Goal: Transaction & Acquisition: Purchase product/service

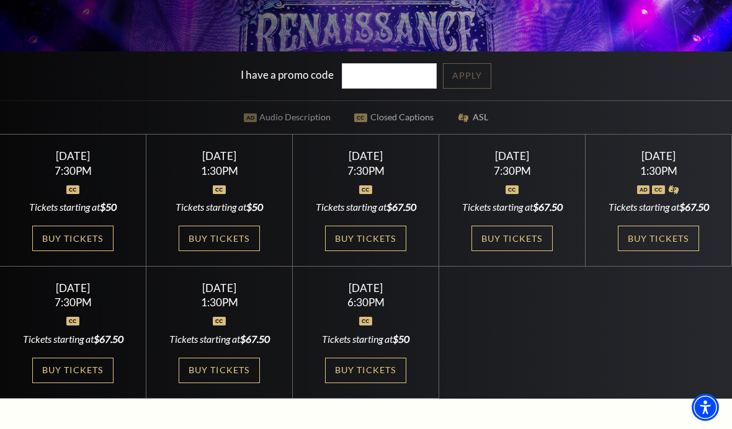
scroll to position [285, 0]
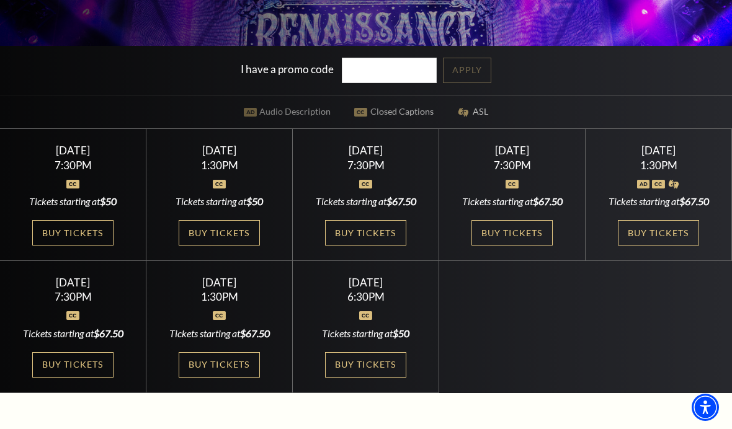
click at [375, 246] on link "Buy Tickets" at bounding box center [365, 232] width 81 height 25
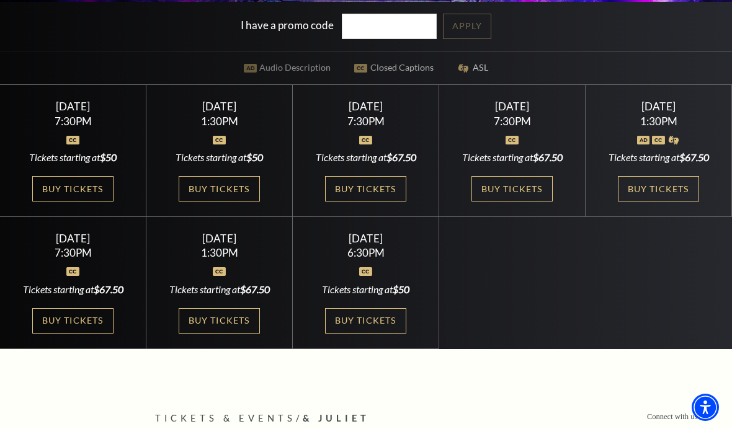
click at [65, 202] on link "Buy Tickets" at bounding box center [72, 188] width 81 height 25
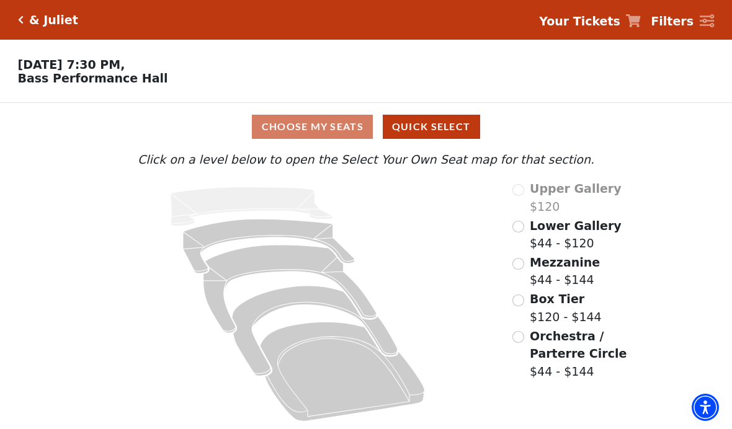
scroll to position [1, 0]
click at [280, 302] on icon "Box Tier - Seats Available: 26" at bounding box center [315, 331] width 166 height 90
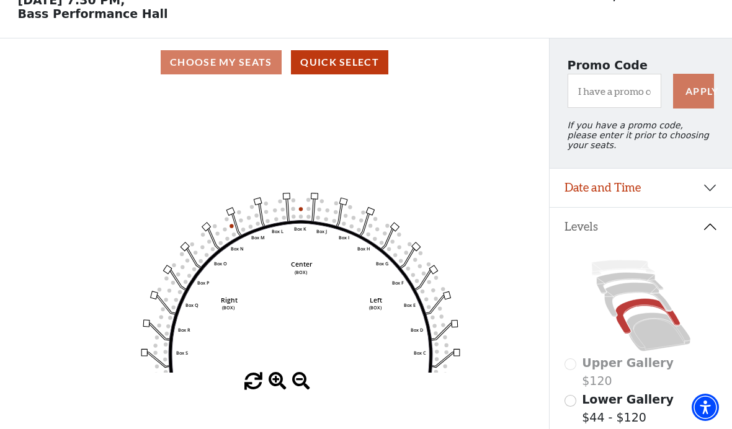
scroll to position [0, 0]
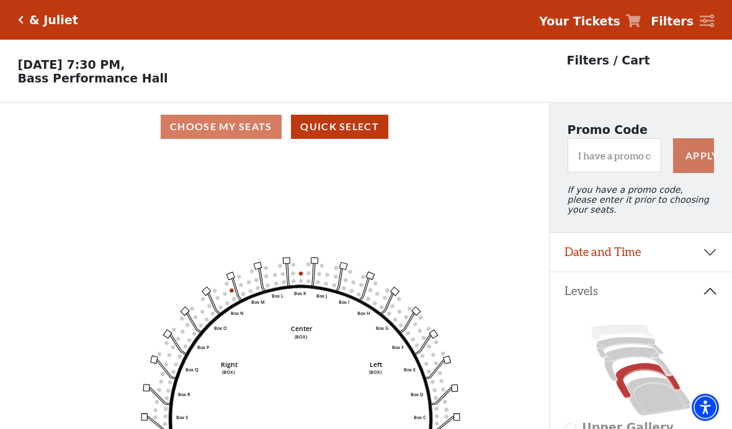
click at [631, 349] on icon at bounding box center [629, 347] width 66 height 21
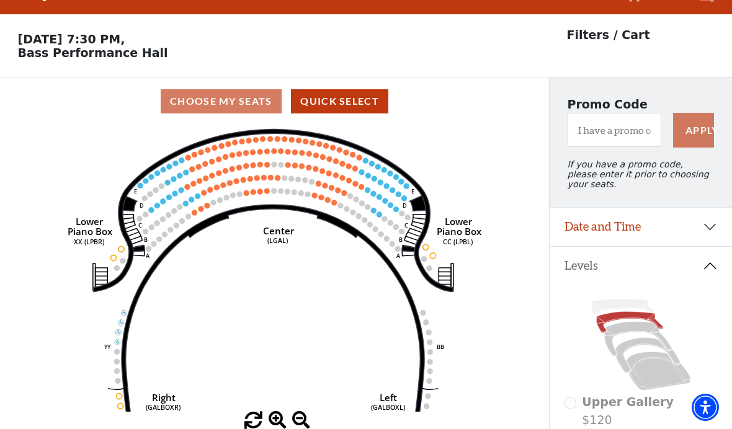
scroll to position [58, 0]
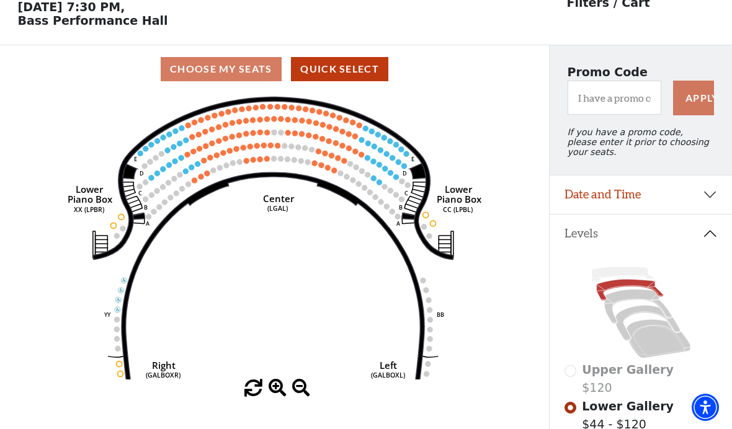
click at [641, 291] on icon at bounding box center [629, 290] width 66 height 21
click at [632, 300] on icon at bounding box center [637, 307] width 67 height 34
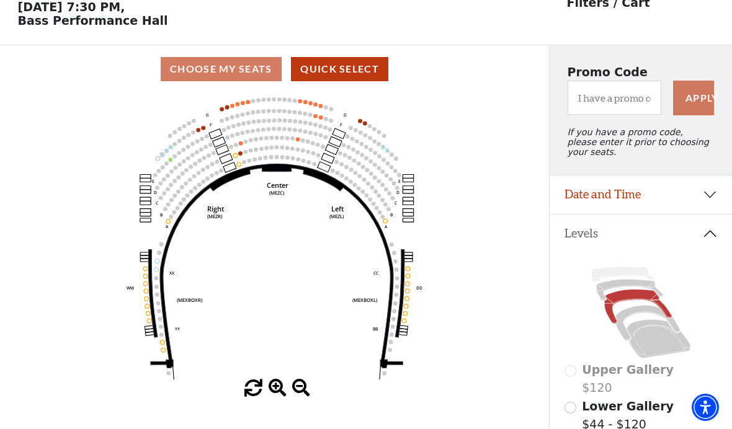
click at [656, 341] on icon at bounding box center [659, 339] width 64 height 38
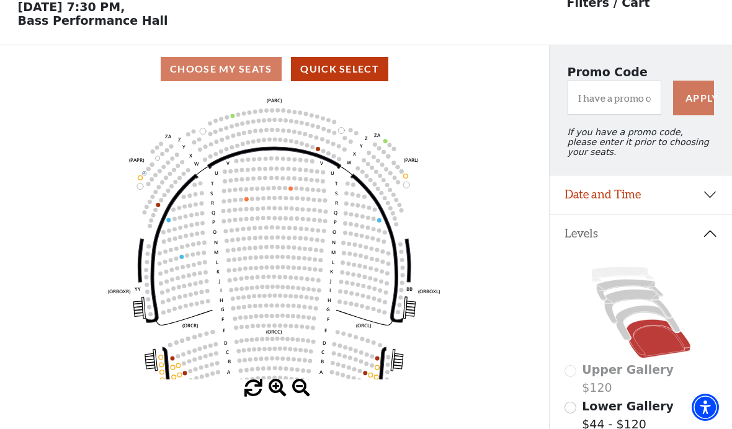
click at [631, 298] on icon at bounding box center [637, 307] width 67 height 34
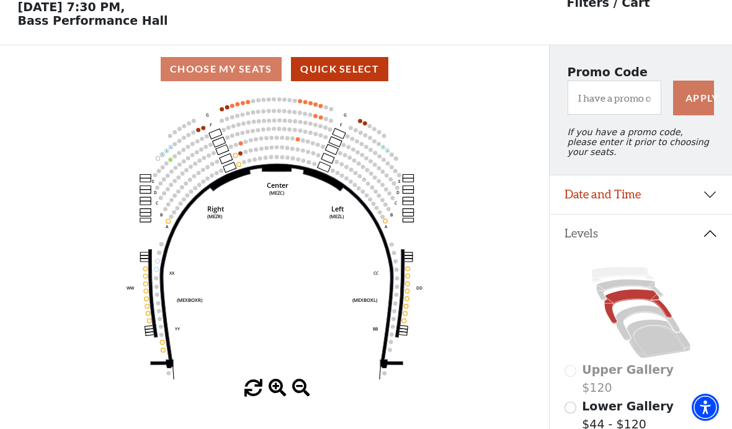
click at [316, 118] on circle at bounding box center [315, 116] width 4 height 4
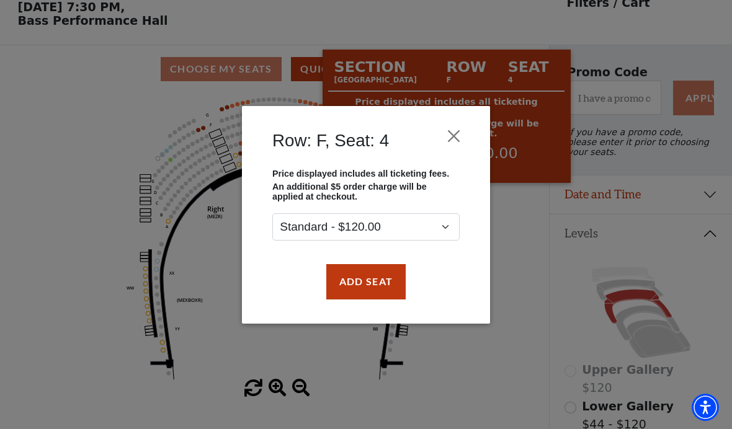
click at [455, 135] on button "Close" at bounding box center [454, 136] width 24 height 24
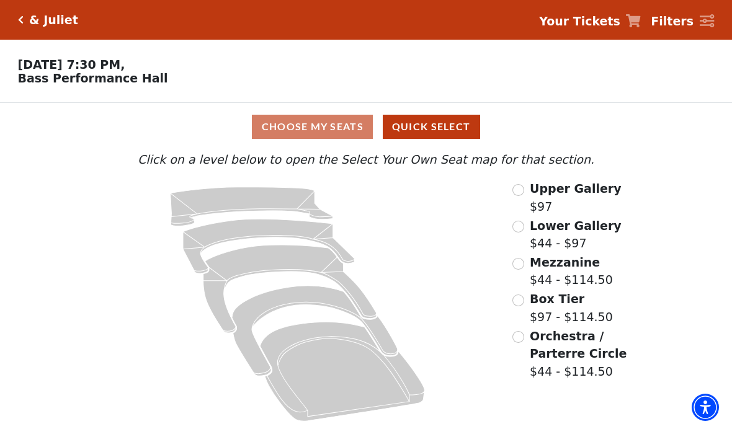
click at [341, 384] on icon "Orchestra / Parterre Circle - Seats Available: 17" at bounding box center [342, 372] width 164 height 99
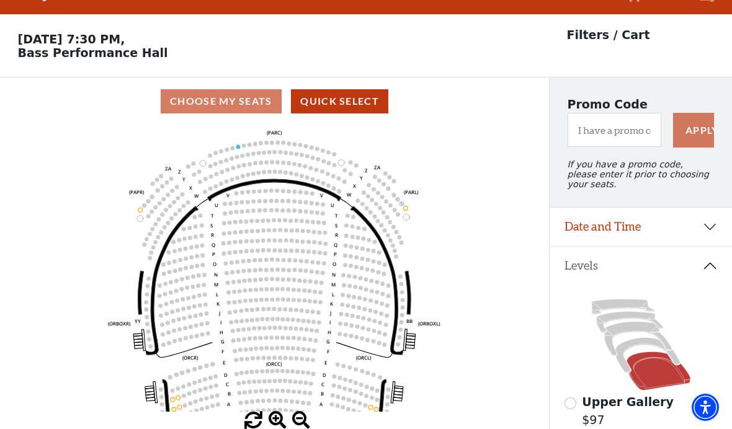
scroll to position [58, 0]
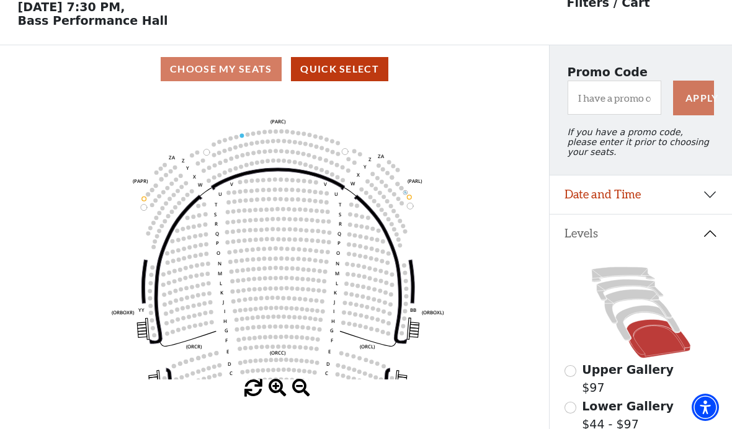
click at [638, 314] on icon at bounding box center [647, 323] width 65 height 35
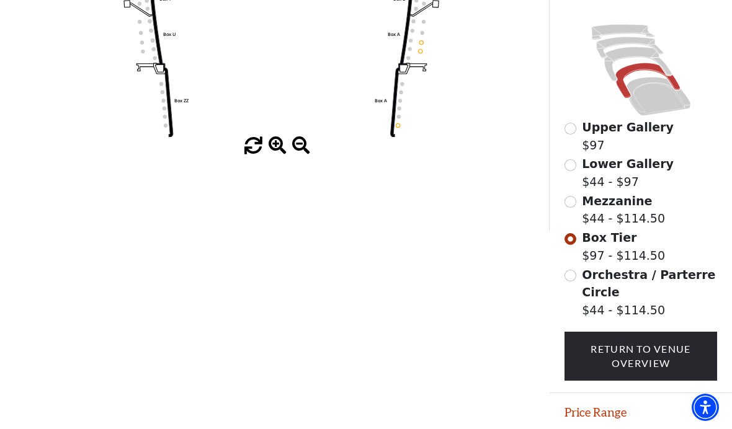
scroll to position [300, 0]
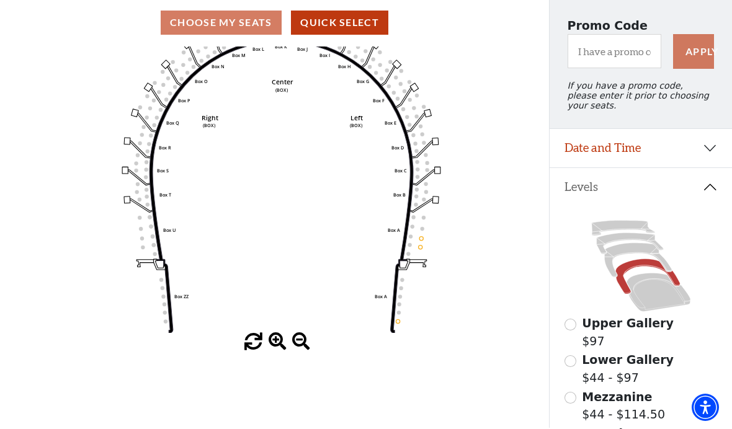
scroll to position [98, 0]
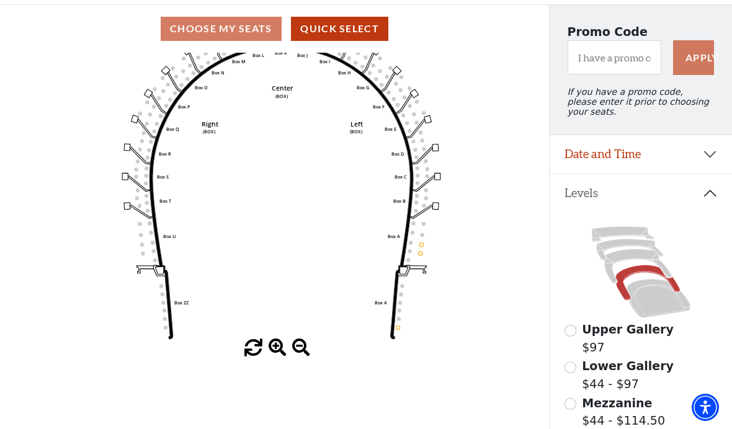
click at [633, 262] on icon at bounding box center [637, 266] width 67 height 34
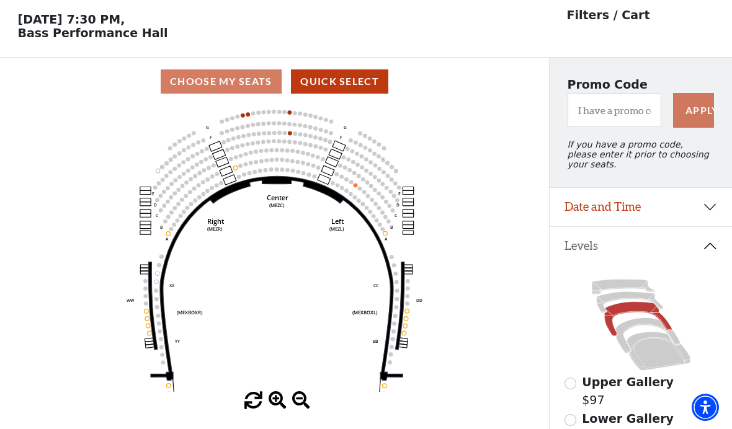
scroll to position [58, 0]
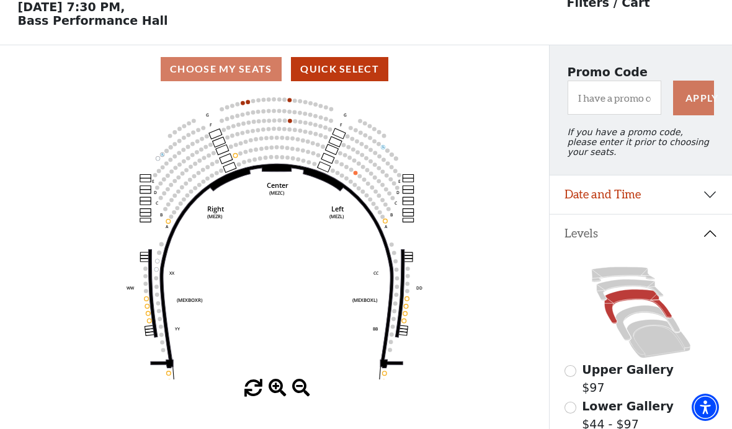
click at [248, 99] on icon "Center (MEZC) Right (MEZR) Left (MEZL) (MEXBOXR) (MEXBOXL) XX WW CC DD YY BB ZZ…" at bounding box center [274, 236] width 494 height 287
click at [252, 103] on circle at bounding box center [253, 101] width 4 height 4
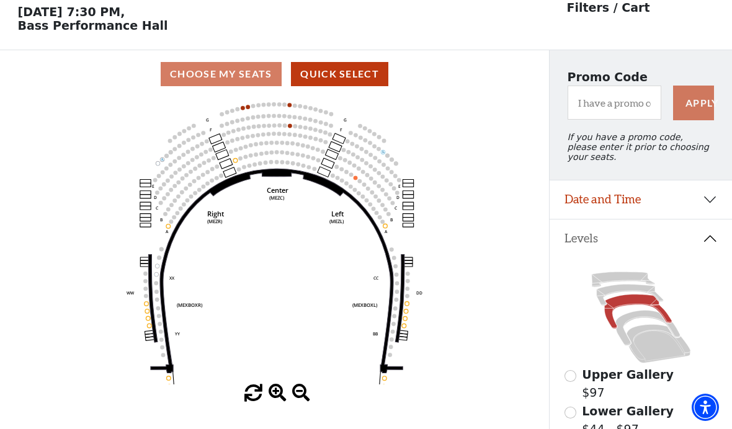
scroll to position [50, 0]
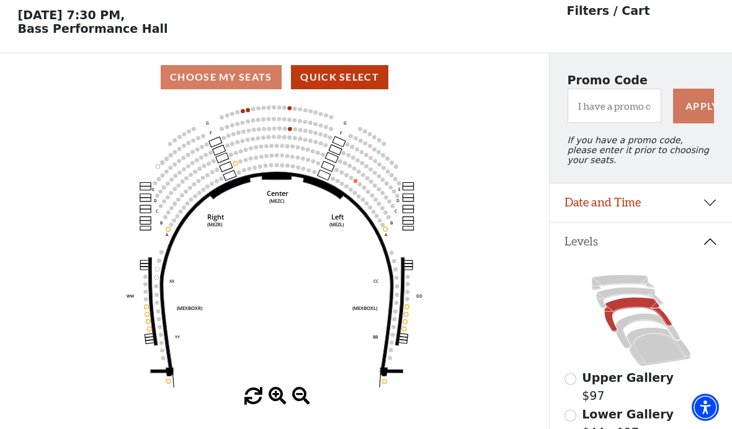
click at [631, 299] on icon at bounding box center [629, 298] width 66 height 21
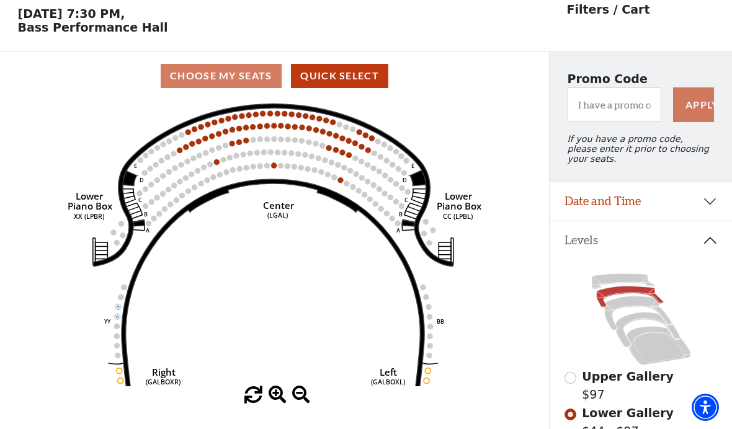
scroll to position [58, 0]
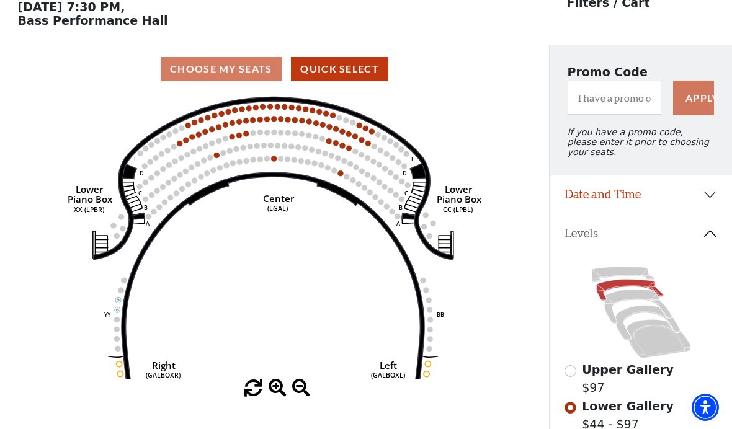
click at [334, 146] on circle at bounding box center [336, 143] width 6 height 6
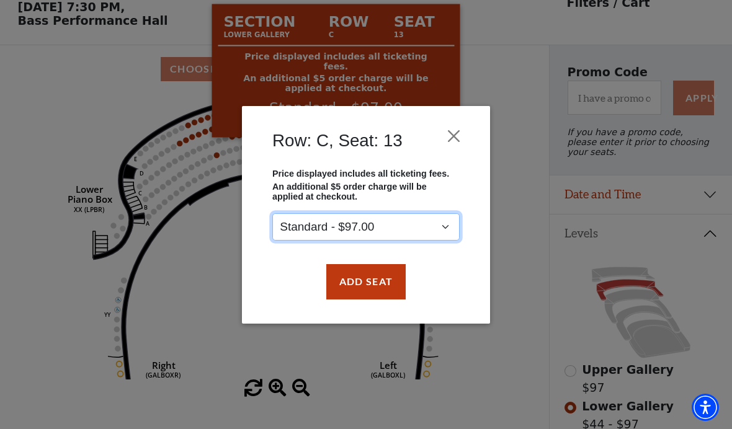
click at [443, 234] on select "Standard - $97.00" at bounding box center [365, 227] width 187 height 28
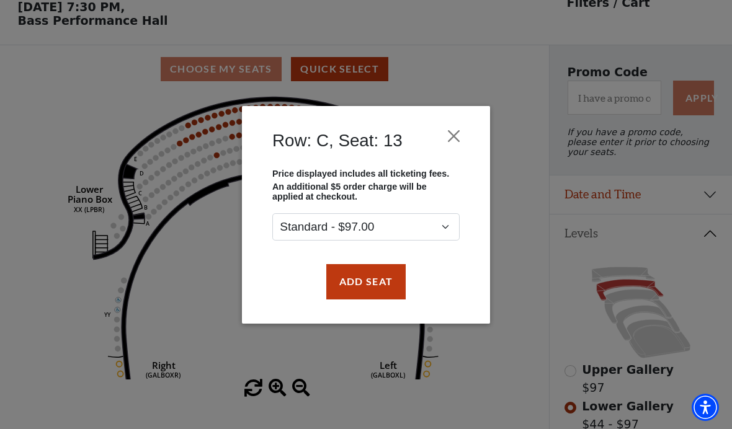
click at [460, 137] on button "Close" at bounding box center [454, 136] width 24 height 24
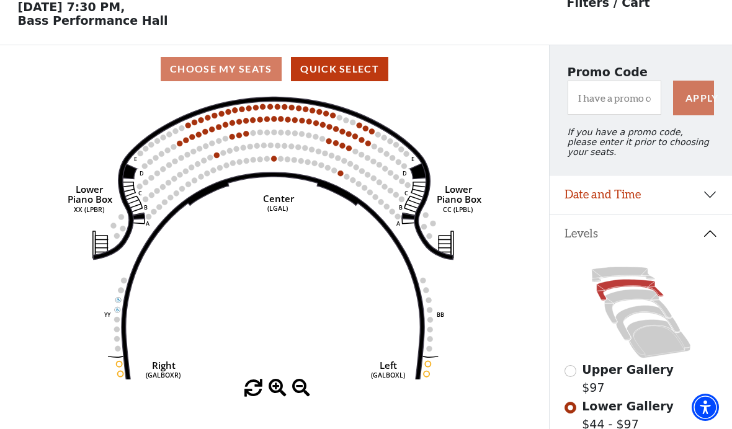
click at [624, 279] on icon at bounding box center [622, 274] width 63 height 15
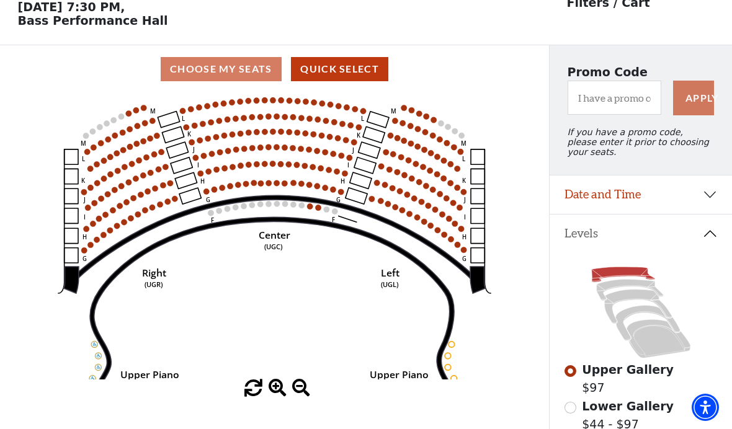
click at [311, 207] on circle at bounding box center [310, 206] width 6 height 6
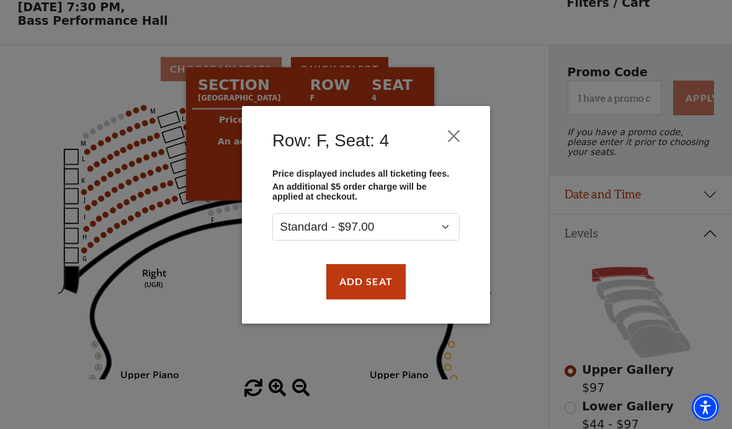
click at [455, 136] on button "Close" at bounding box center [454, 136] width 24 height 24
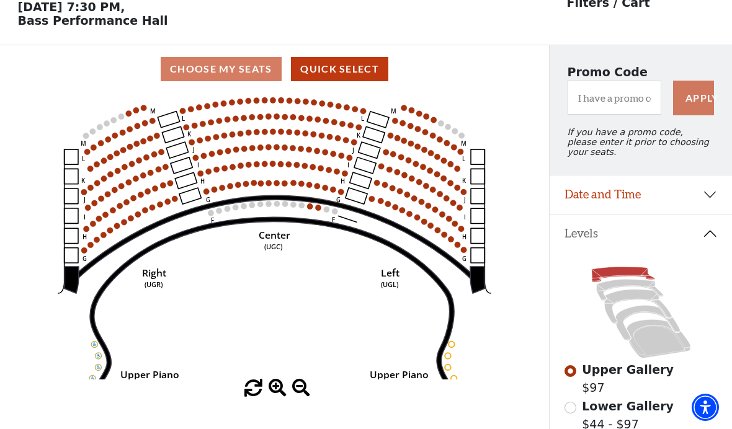
click at [311, 187] on circle at bounding box center [309, 185] width 6 height 6
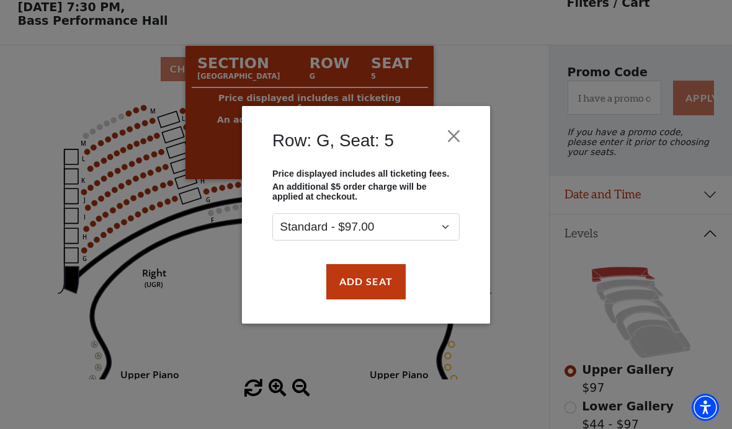
click at [461, 128] on button "Close" at bounding box center [454, 136] width 24 height 24
